Goal: Information Seeking & Learning: Learn about a topic

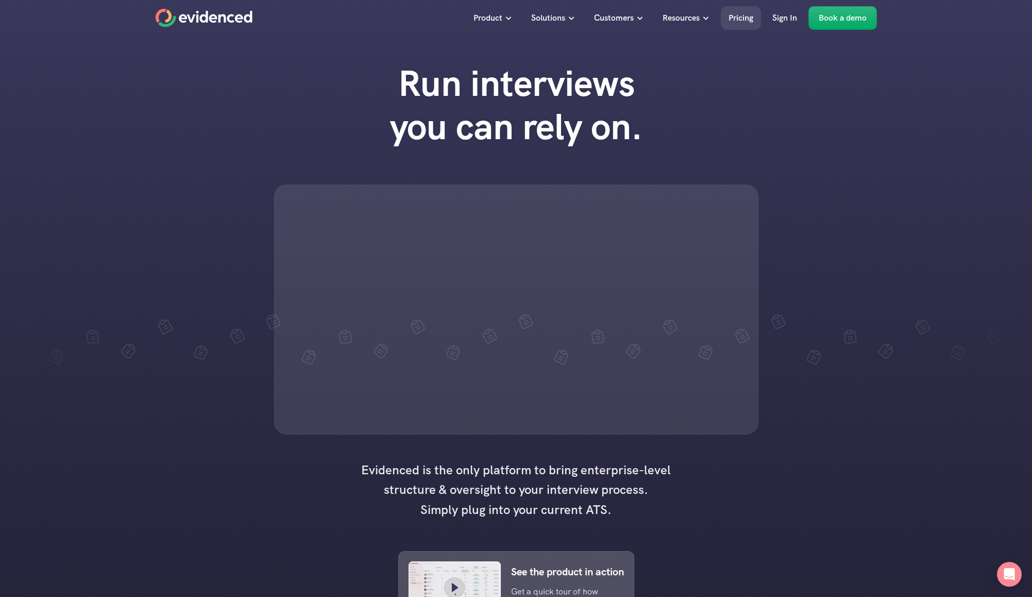
click at [745, 13] on p "Pricing" at bounding box center [741, 17] width 25 height 13
click at [746, 18] on p "Pricing" at bounding box center [741, 17] width 25 height 13
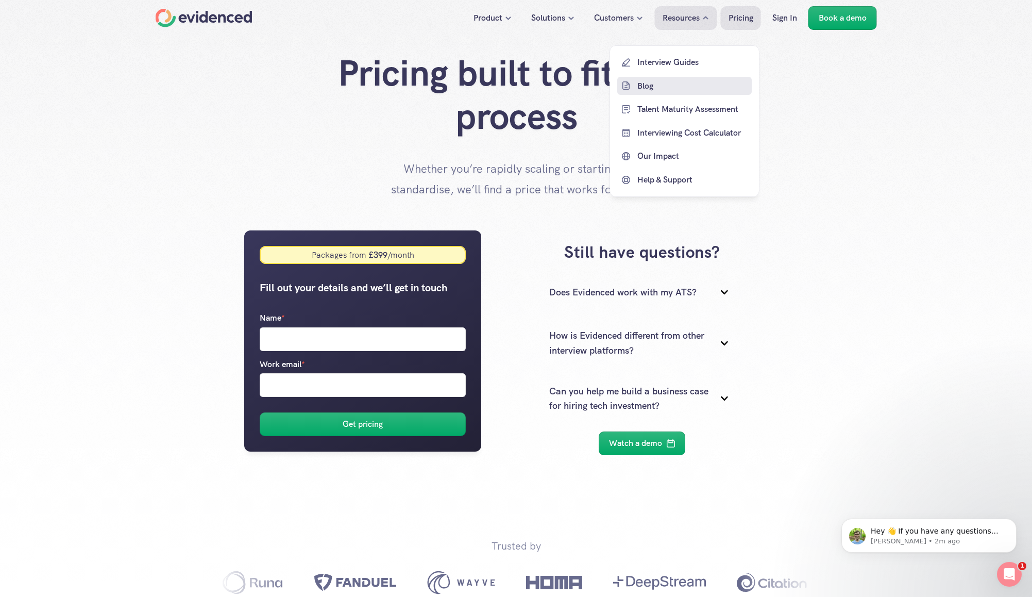
click at [686, 85] on p "Blog" at bounding box center [693, 85] width 112 height 13
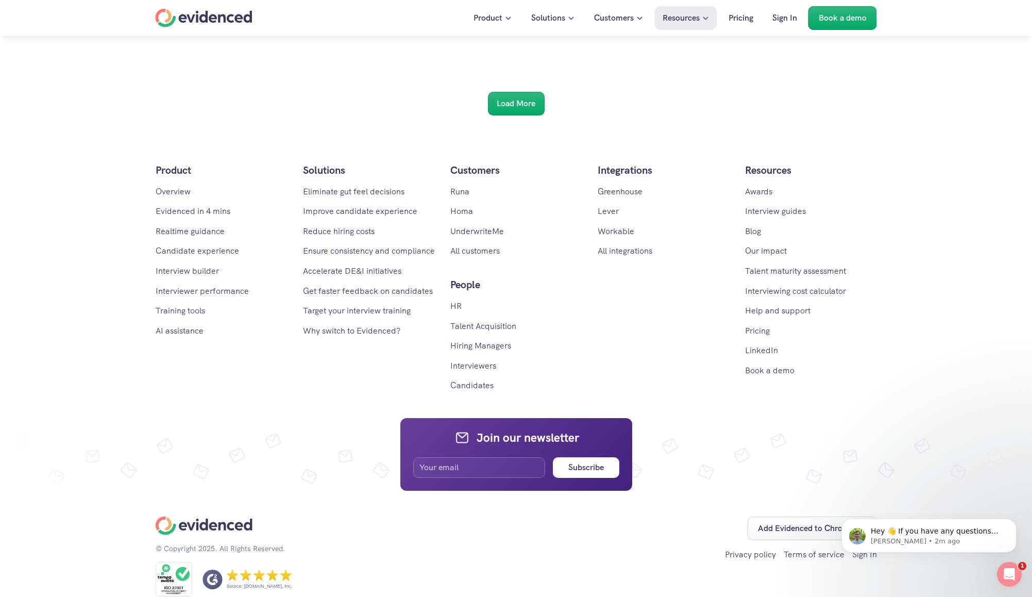
scroll to position [1921, 0]
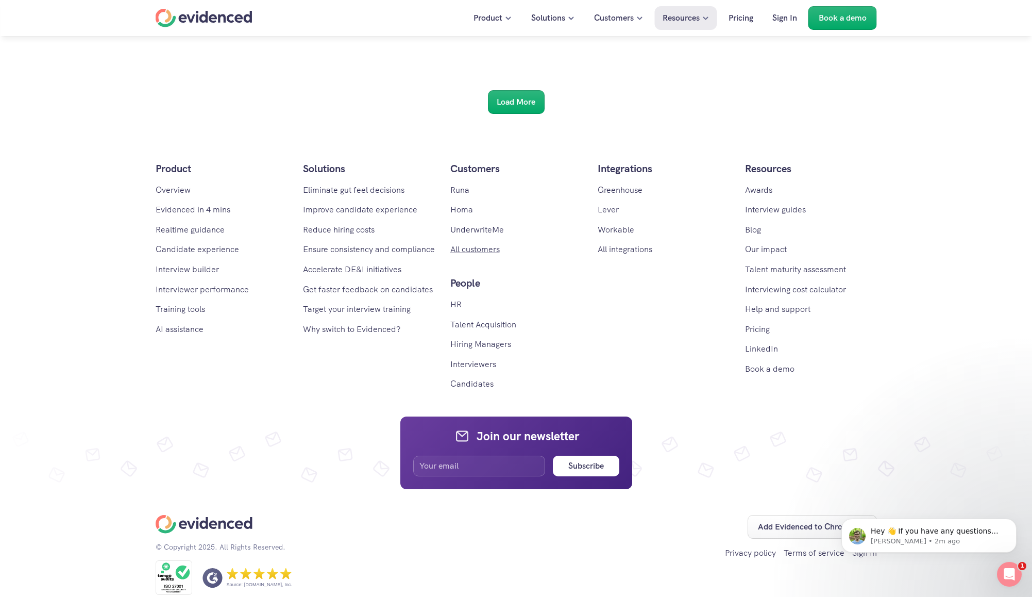
click at [467, 250] on link "All customers" at bounding box center [474, 249] width 49 height 11
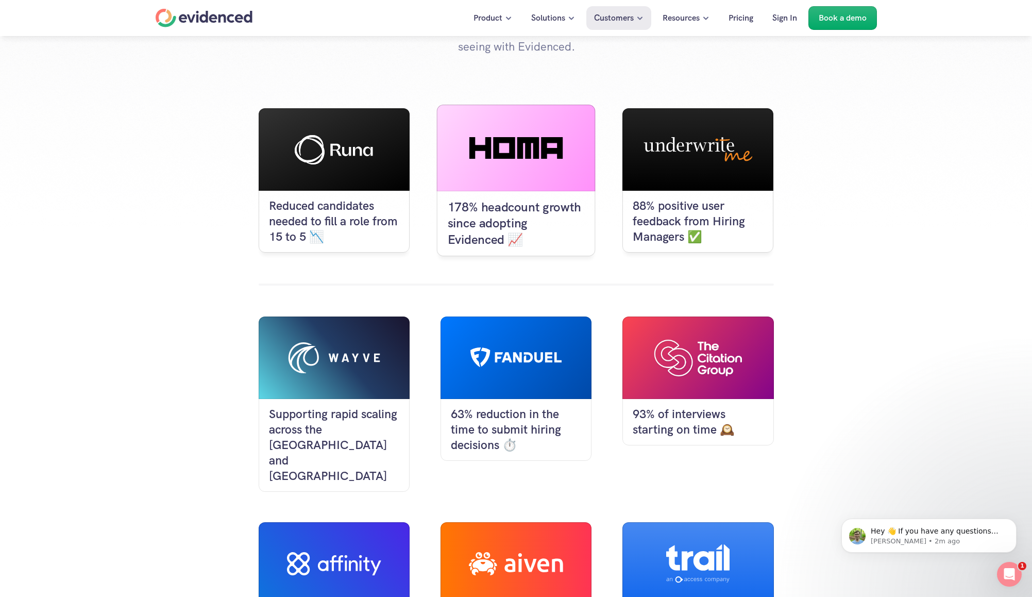
scroll to position [128, 0]
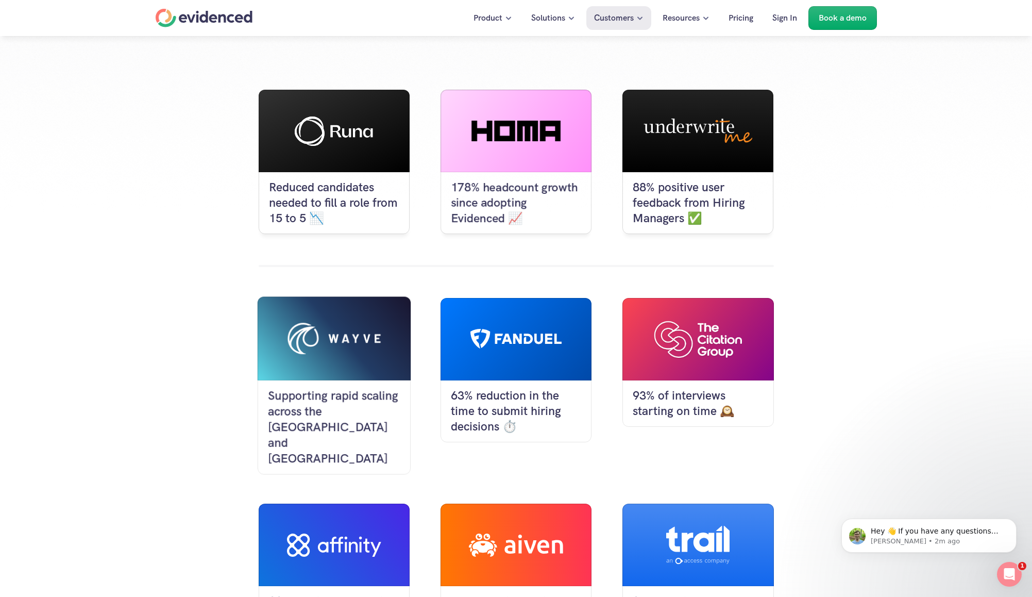
click at [347, 345] on div at bounding box center [334, 338] width 94 height 32
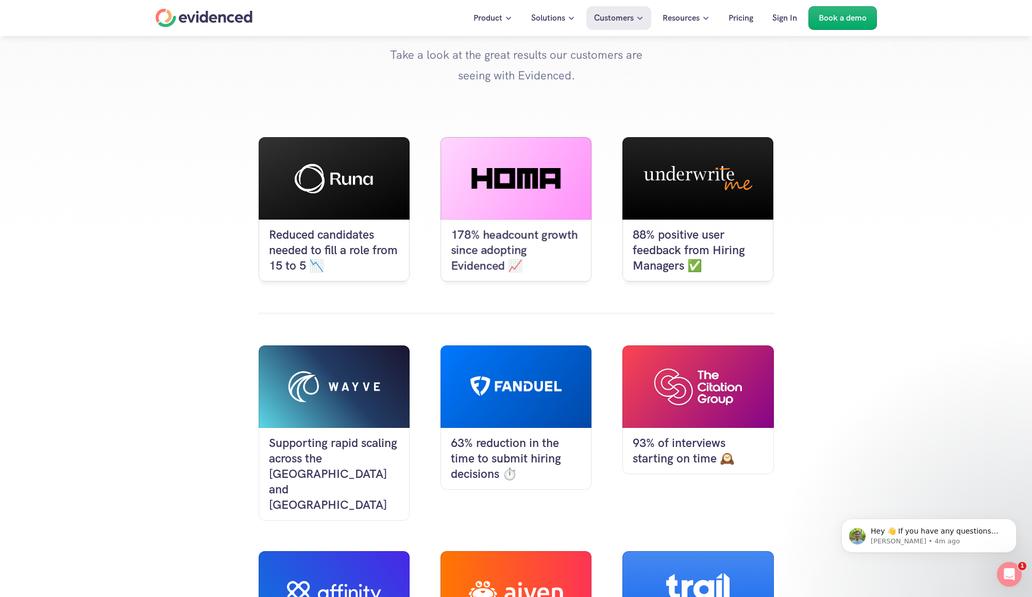
scroll to position [0, 0]
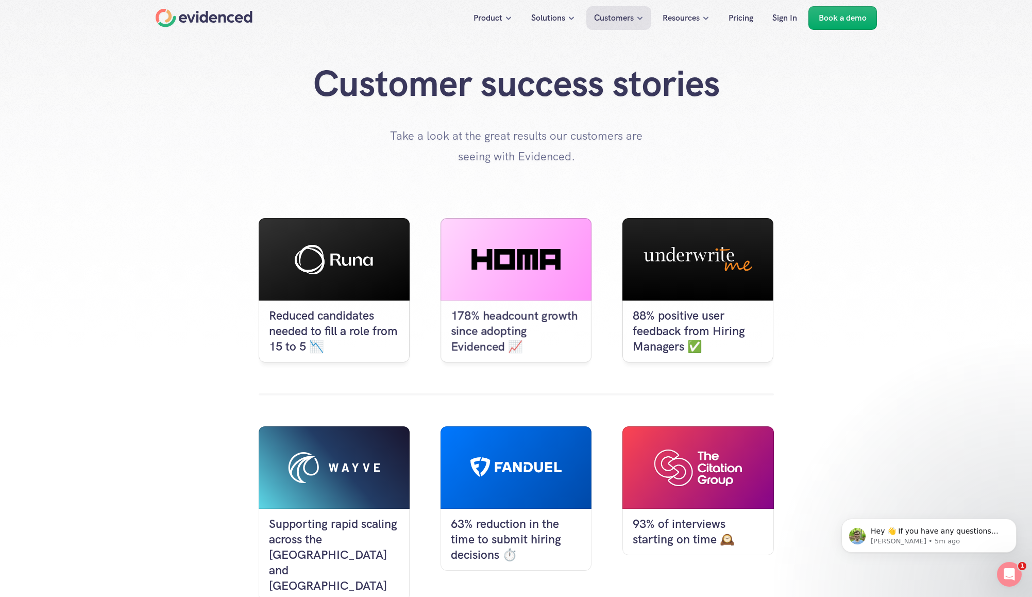
click at [253, 19] on div "Product Solutions Customers Resources Pricing Sign In Book a demo" at bounding box center [565, 18] width 625 height 24
click at [241, 20] on div "Home" at bounding box center [204, 18] width 97 height 19
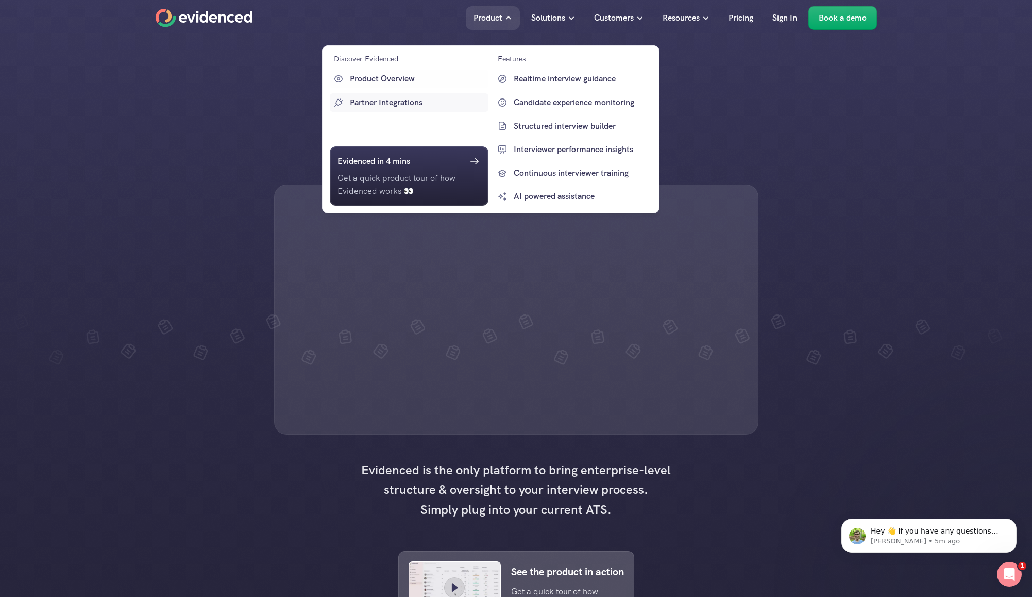
click at [394, 105] on p "Partner Integrations" at bounding box center [418, 102] width 136 height 13
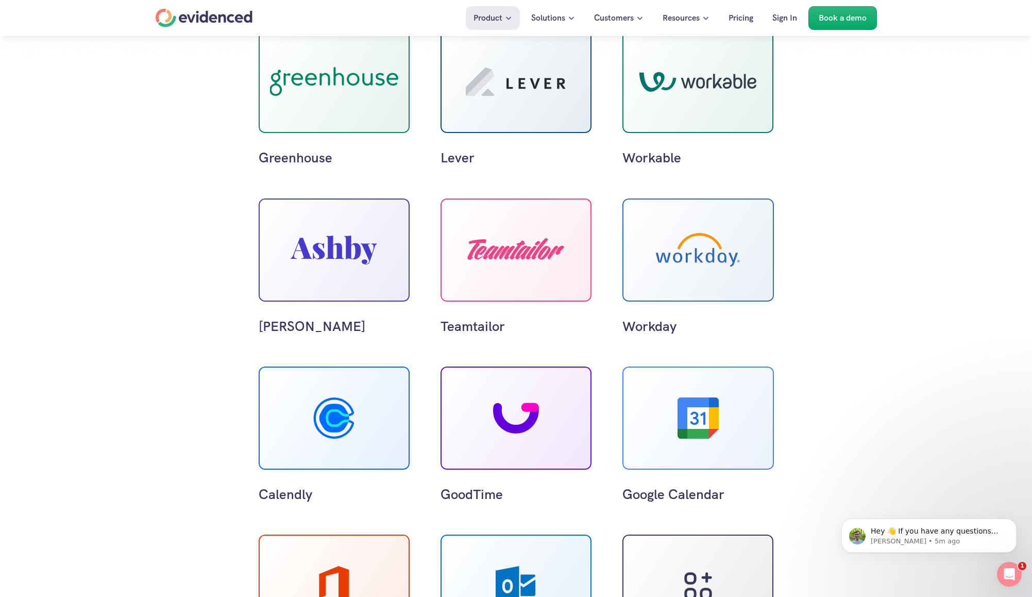
scroll to position [177, 0]
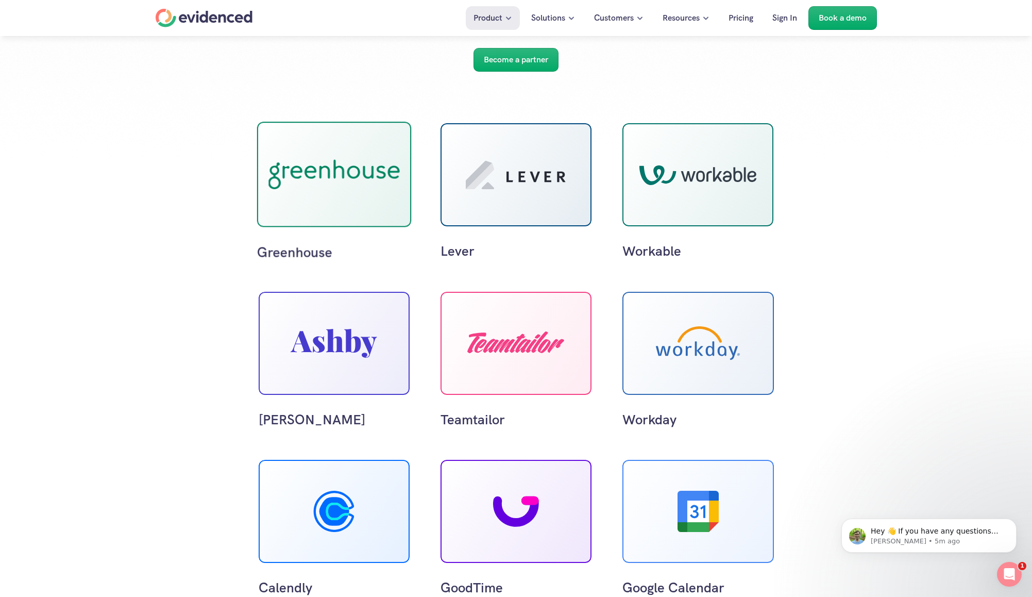
click at [297, 211] on div at bounding box center [334, 174] width 155 height 105
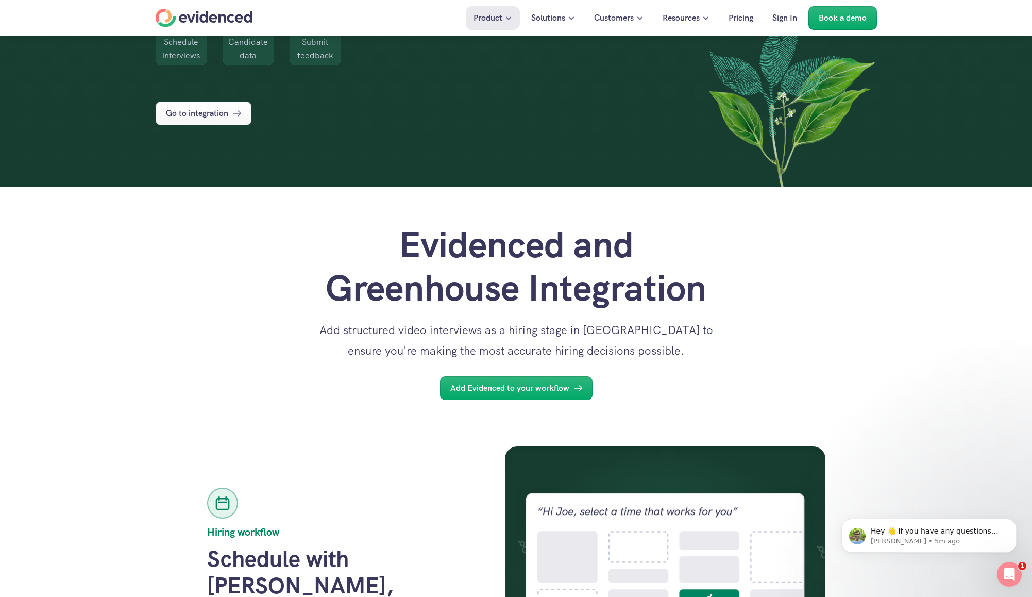
scroll to position [187, 0]
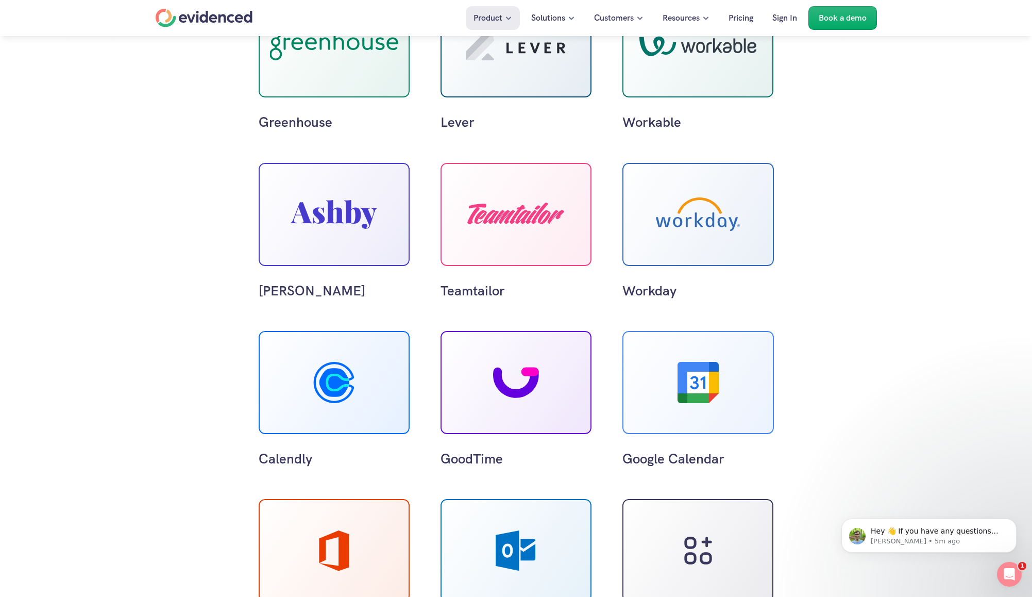
scroll to position [401, 0]
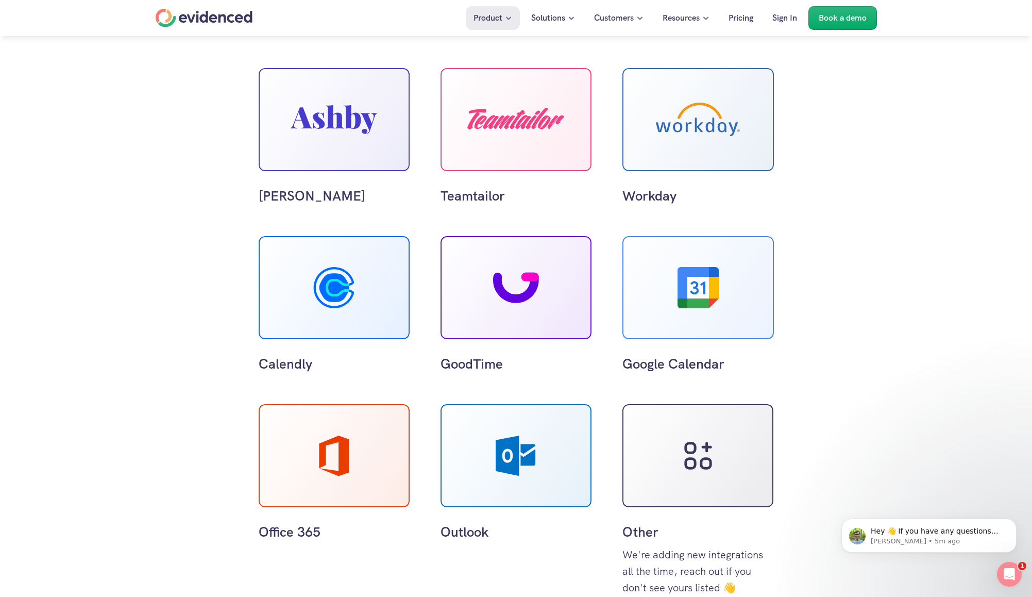
click at [680, 312] on div at bounding box center [698, 287] width 151 height 103
click at [692, 264] on div at bounding box center [698, 287] width 151 height 103
click at [692, 282] on use at bounding box center [698, 287] width 41 height 41
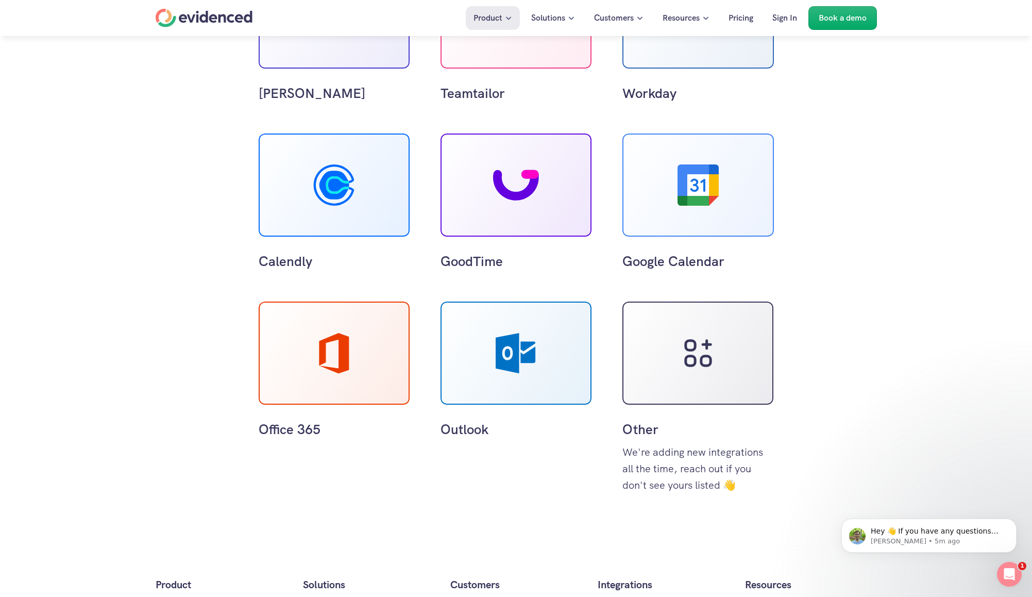
scroll to position [553, 0]
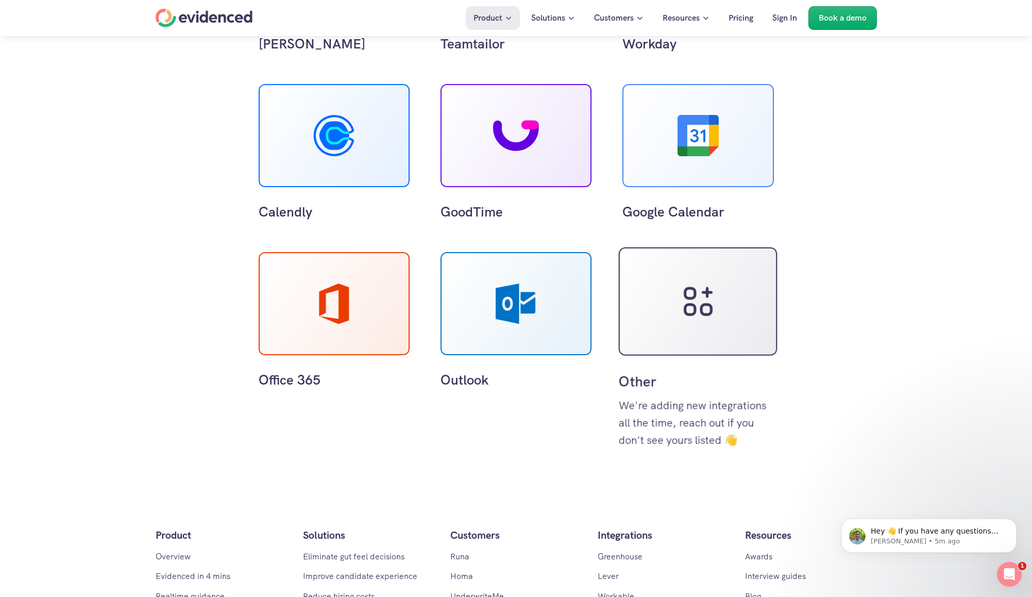
click at [703, 321] on icon at bounding box center [698, 301] width 43 height 43
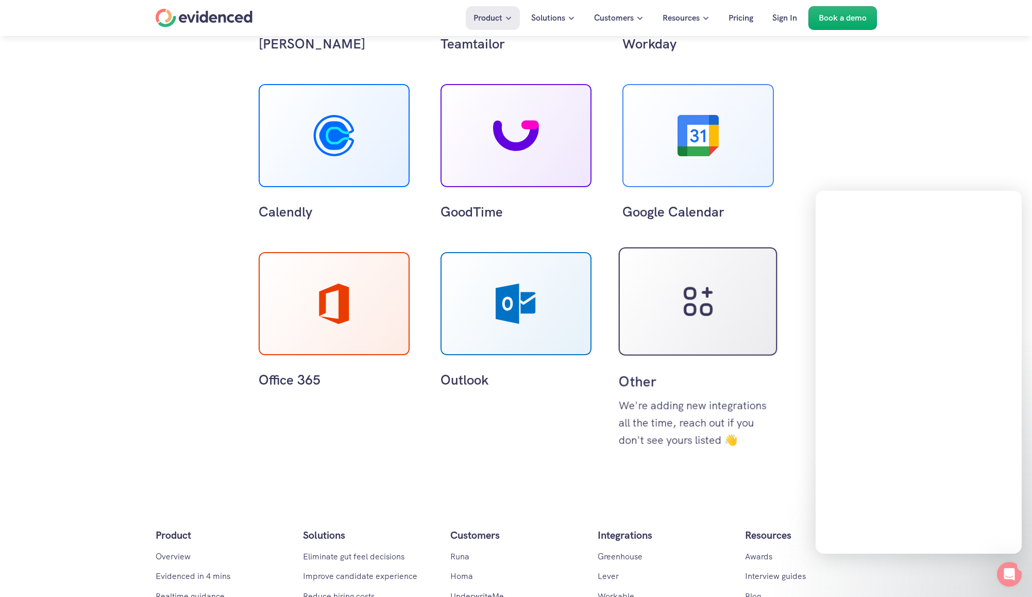
scroll to position [0, 0]
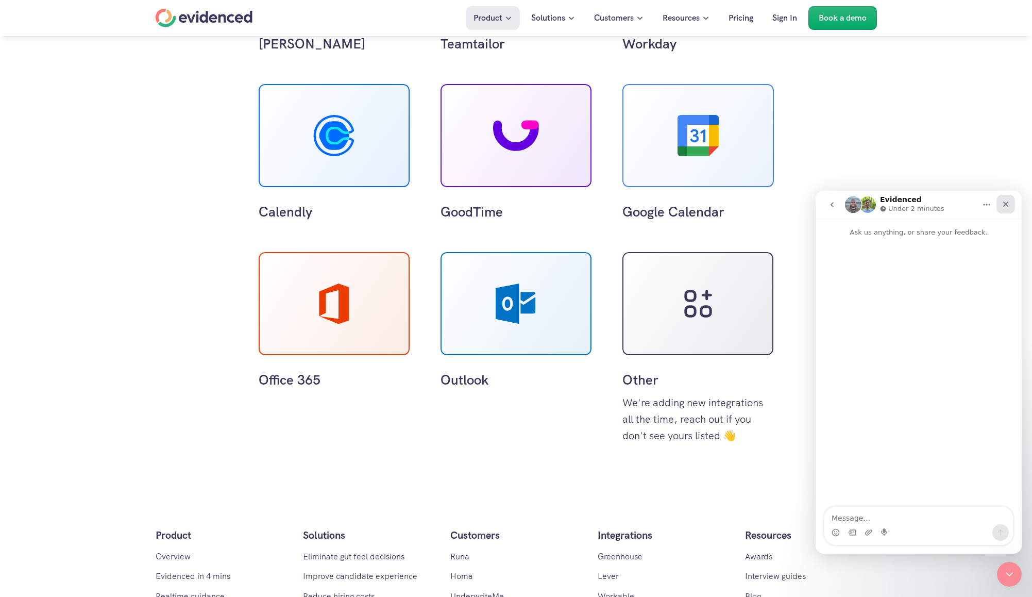
click at [1010, 208] on div "Close" at bounding box center [1006, 204] width 19 height 19
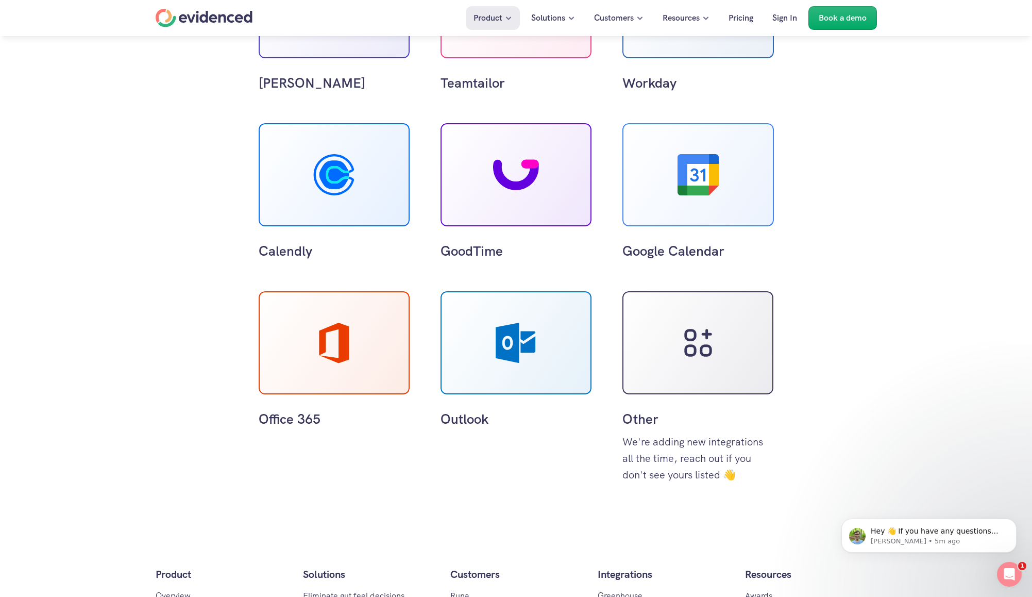
click at [704, 187] on use at bounding box center [698, 174] width 41 height 41
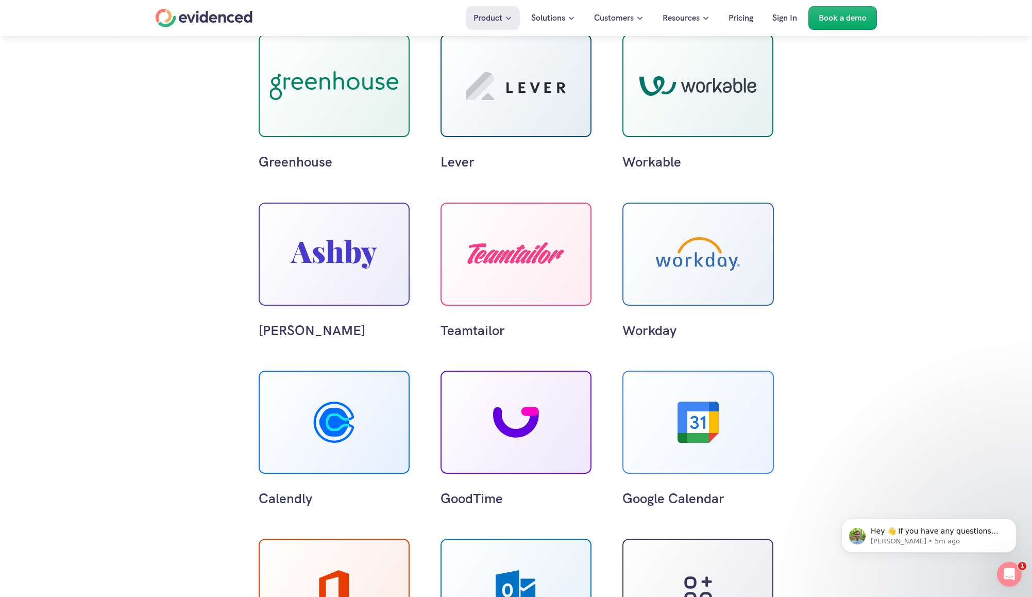
scroll to position [106, 0]
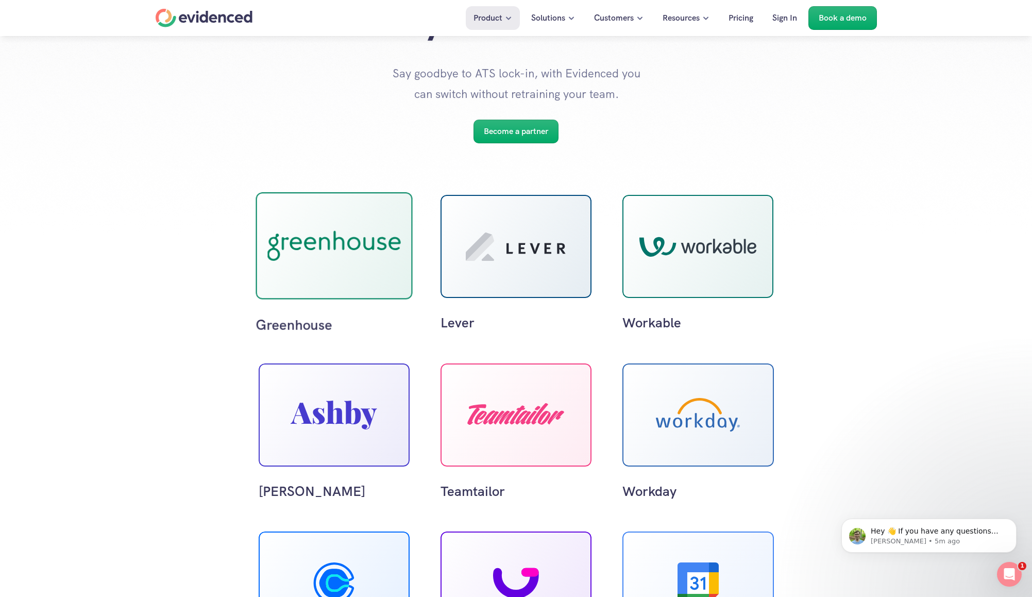
click at [371, 254] on use at bounding box center [333, 245] width 133 height 30
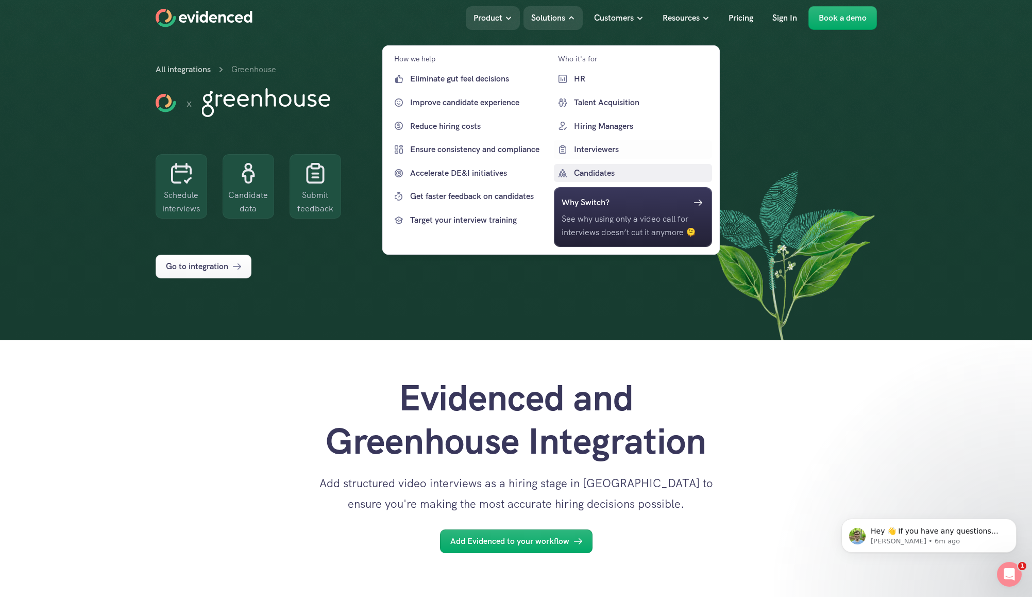
click at [593, 171] on p "Candidates" at bounding box center [642, 172] width 136 height 13
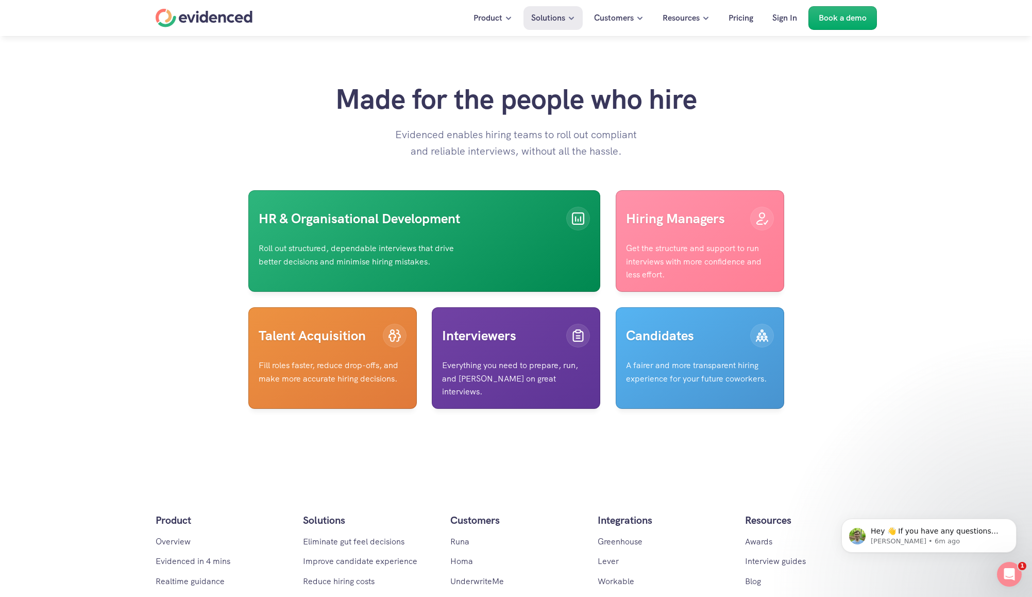
scroll to position [2484, 0]
